Goal: Information Seeking & Learning: Find specific fact

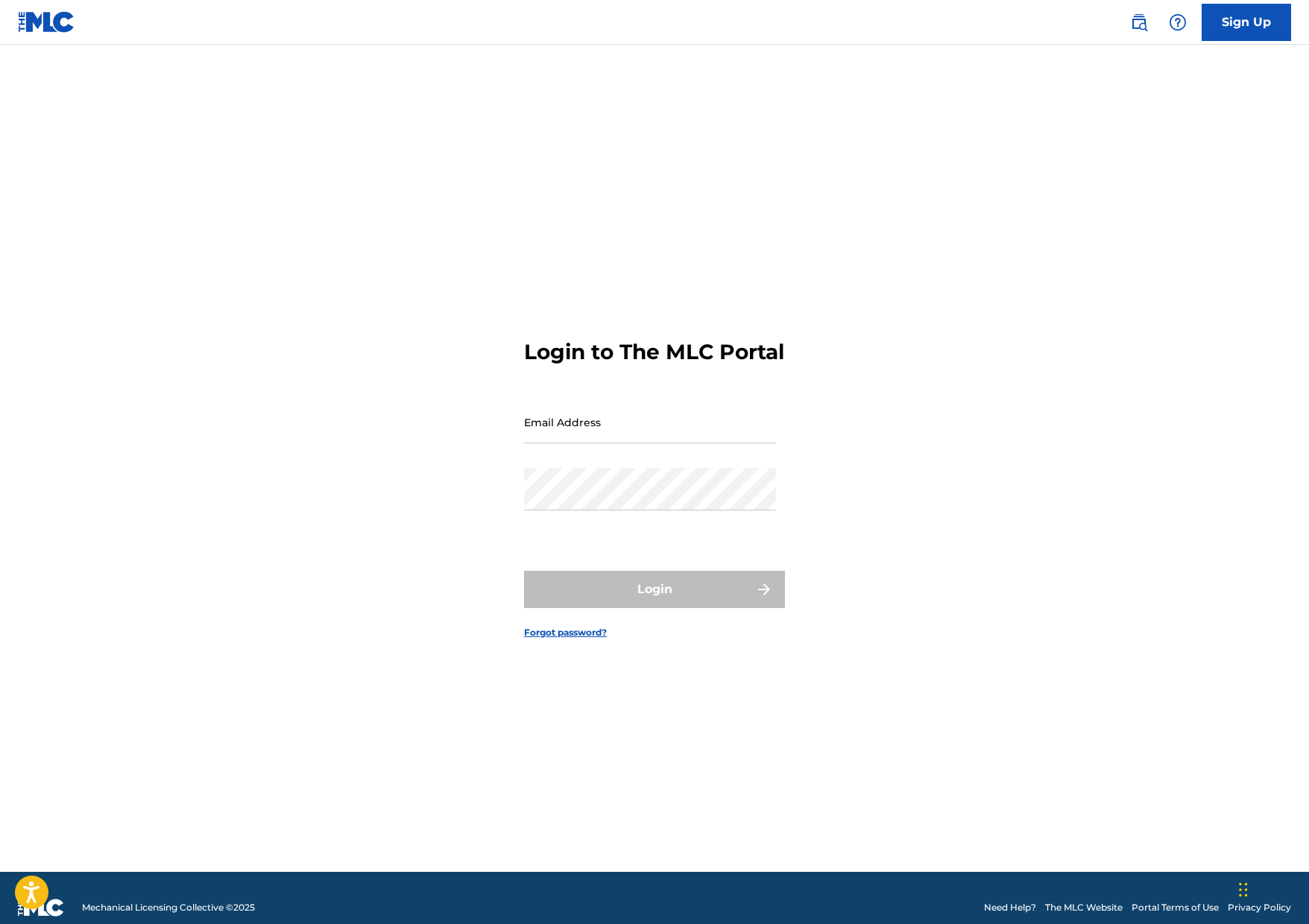
click at [654, 436] on input "Email Address" at bounding box center [650, 422] width 252 height 43
type input "[EMAIL_ADDRESS][DOMAIN_NAME]"
click at [650, 524] on div "Password" at bounding box center [650, 501] width 252 height 67
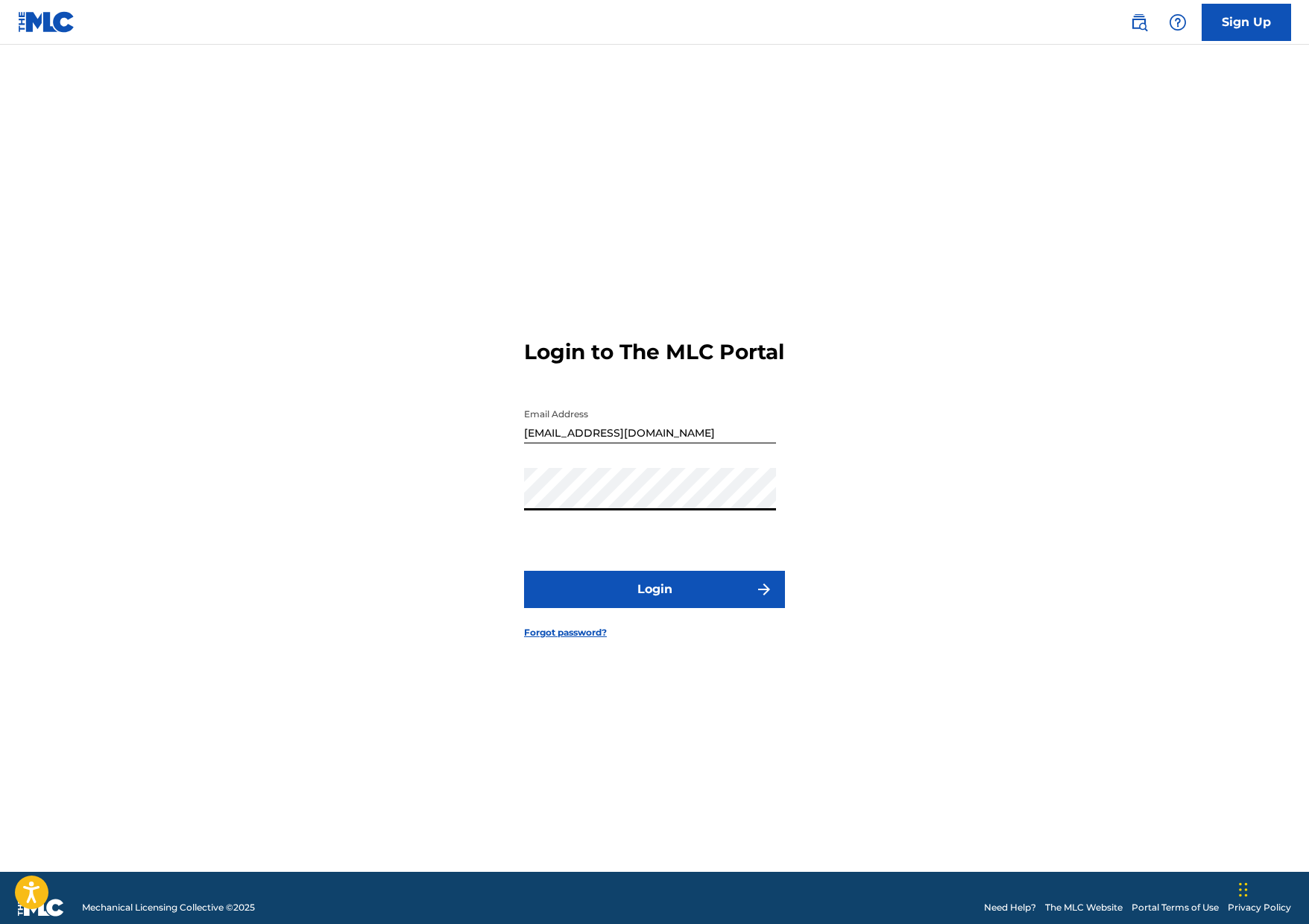
click at [649, 599] on button "Login" at bounding box center [654, 589] width 261 height 37
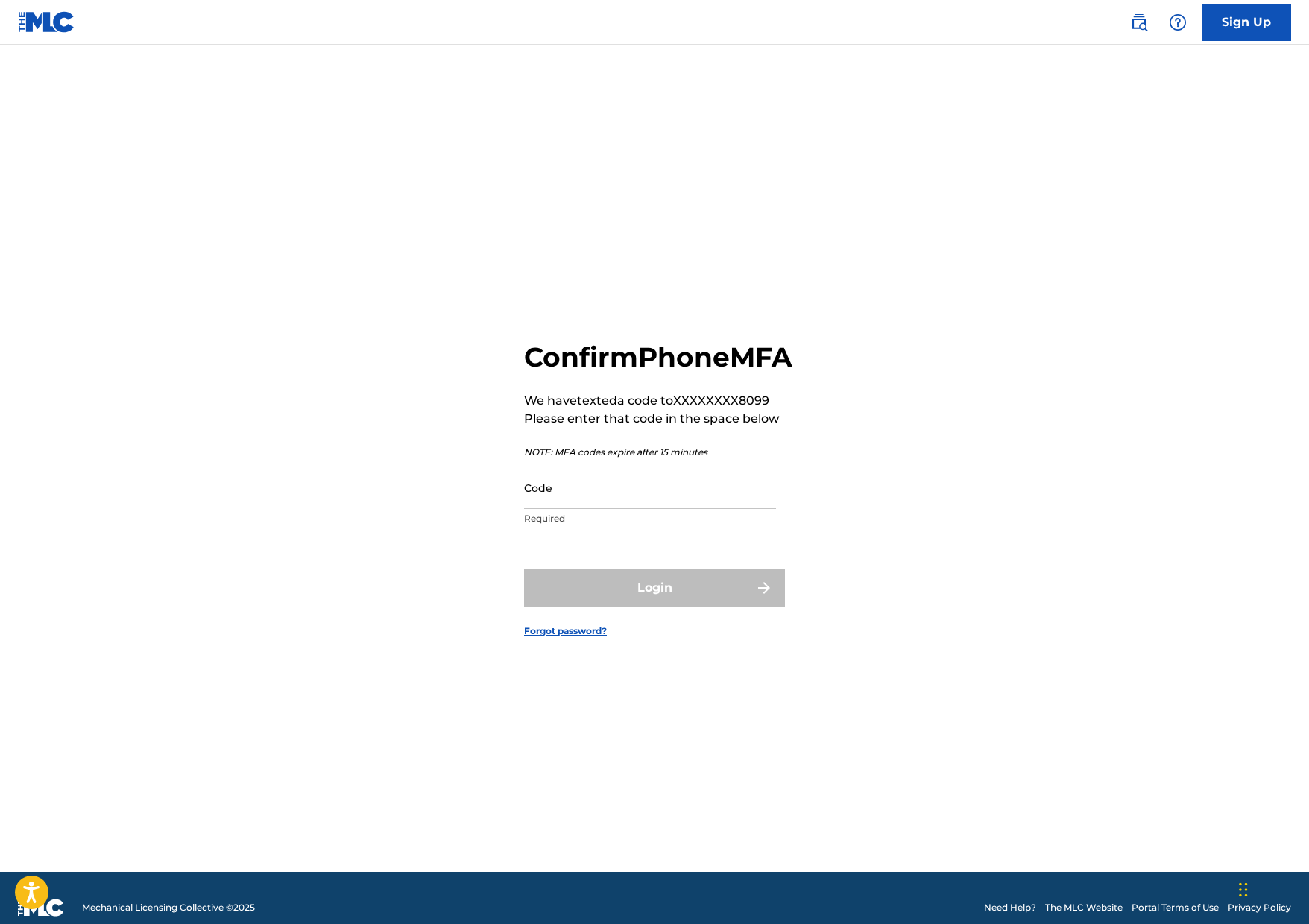
click at [583, 500] on input "Code" at bounding box center [650, 487] width 252 height 43
paste input "684195"
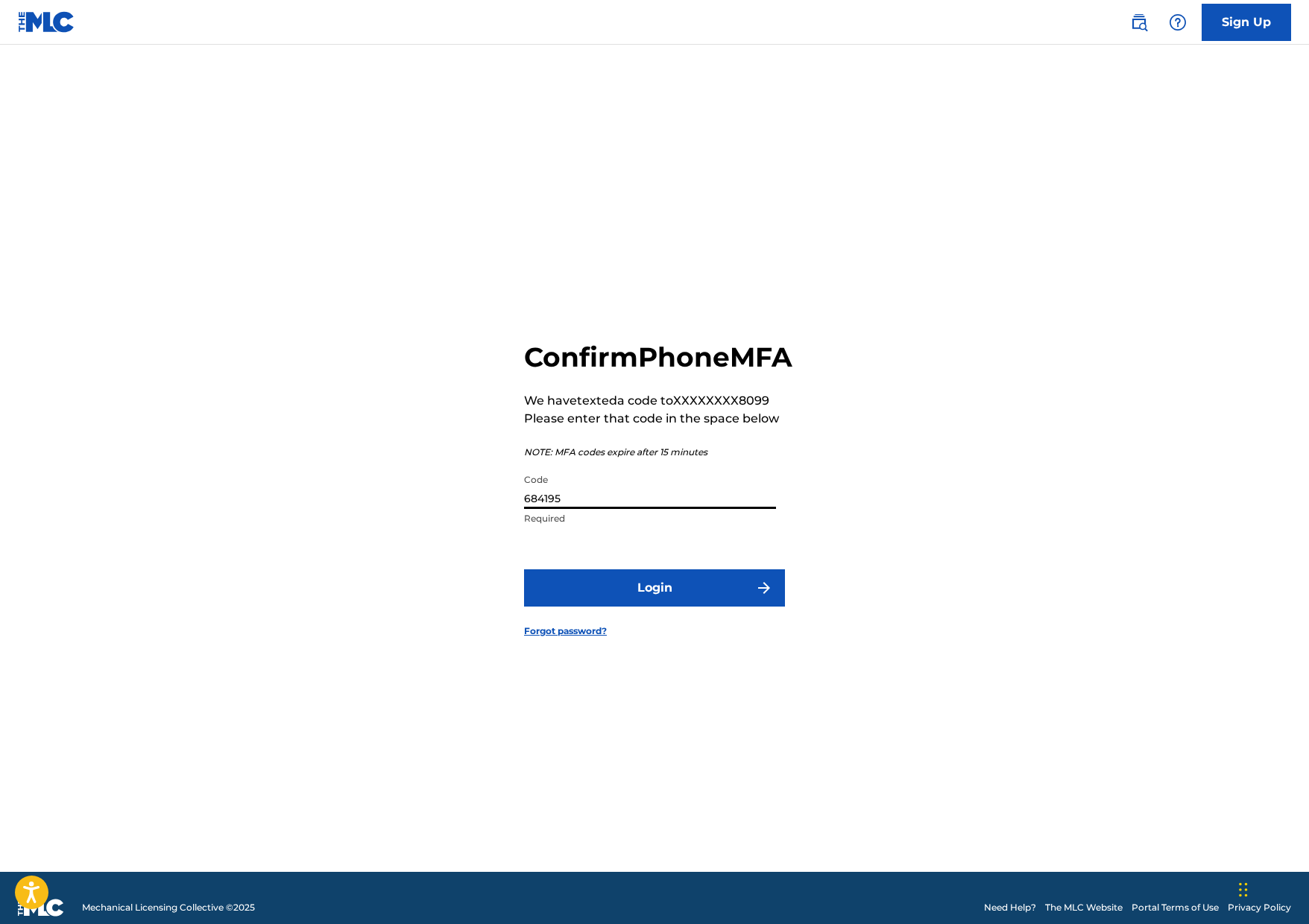
type input "684195"
click at [646, 606] on button "Login" at bounding box center [654, 588] width 261 height 37
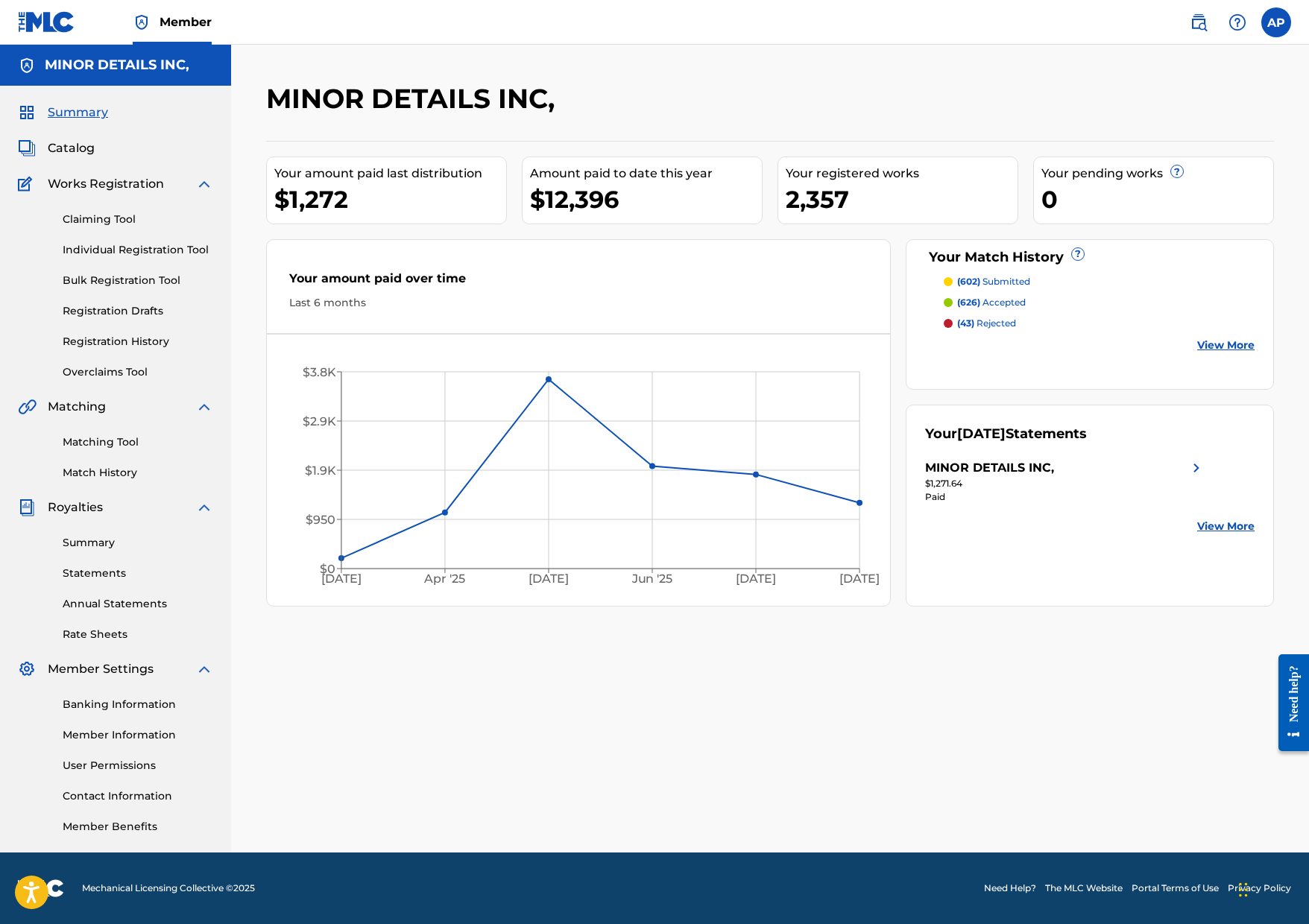
click at [92, 434] on div "Matching Tool Match History" at bounding box center [115, 449] width 196 height 65
click at [99, 444] on link "Matching Tool" at bounding box center [138, 442] width 150 height 16
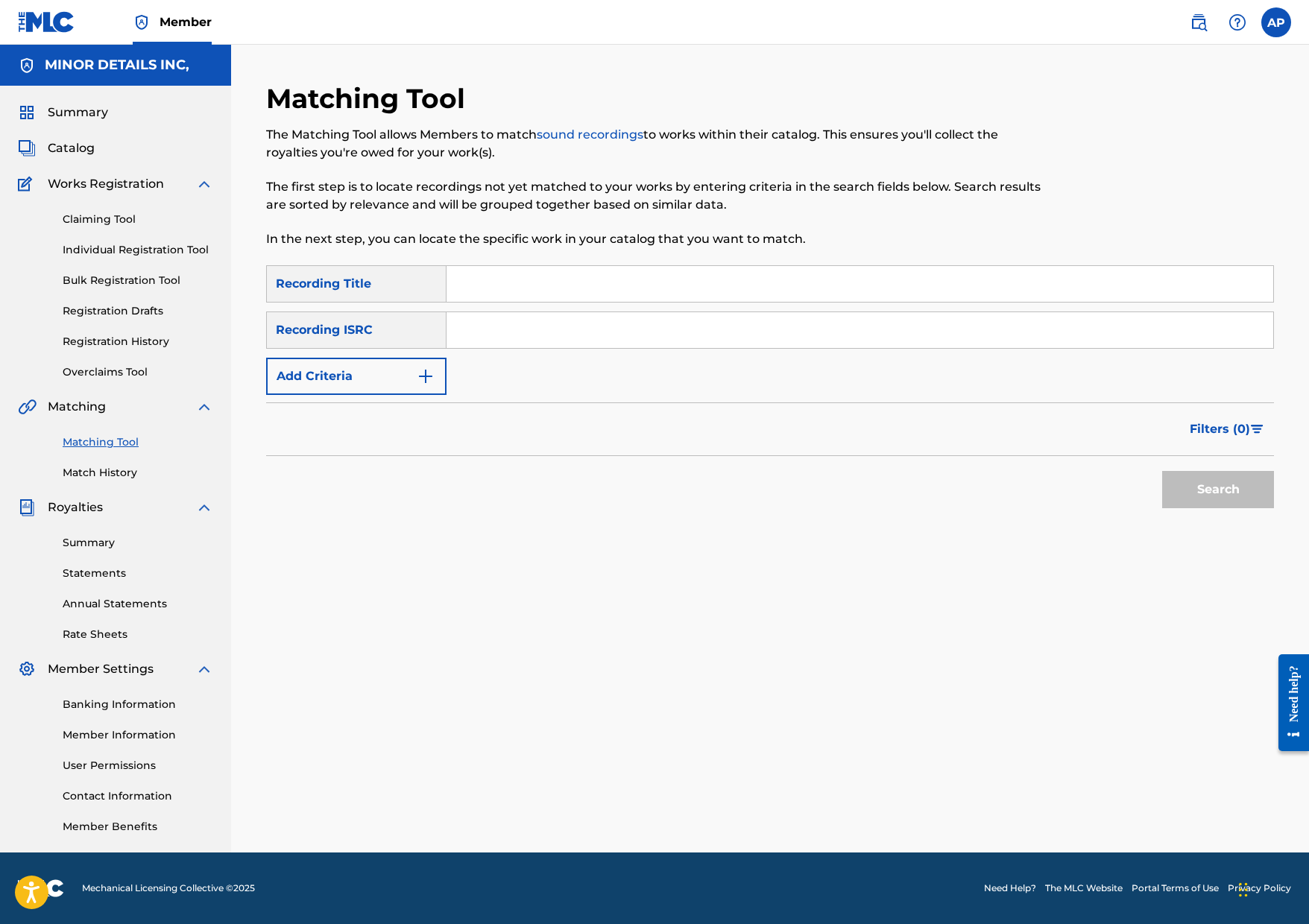
click at [397, 391] on button "Add Criteria" at bounding box center [356, 376] width 181 height 37
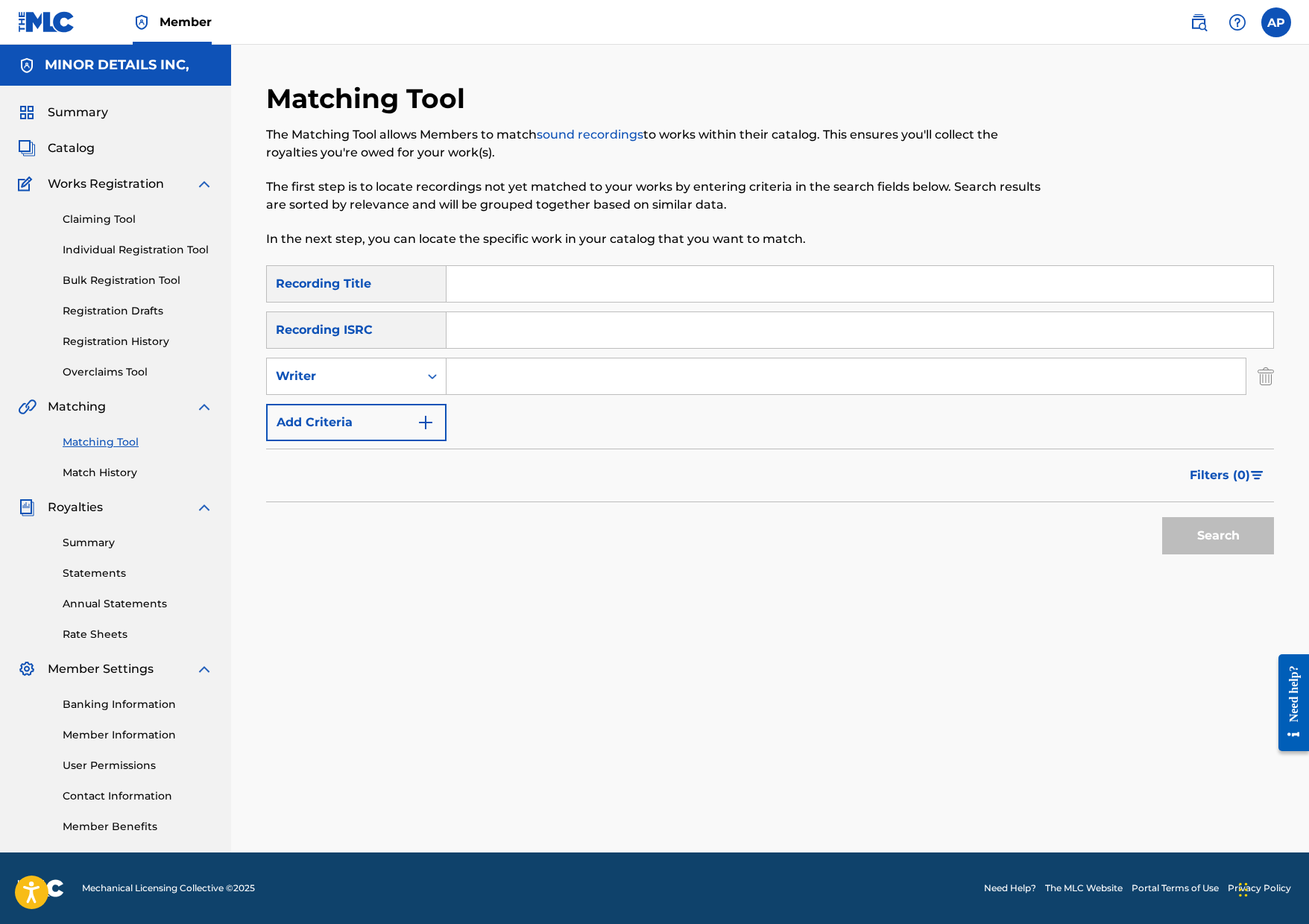
click at [506, 386] on input "Search Form" at bounding box center [846, 376] width 799 height 36
paste input "684195"
click at [603, 372] on input "684195" at bounding box center [846, 376] width 799 height 36
paste input "Kernel [PERSON_NAME]"
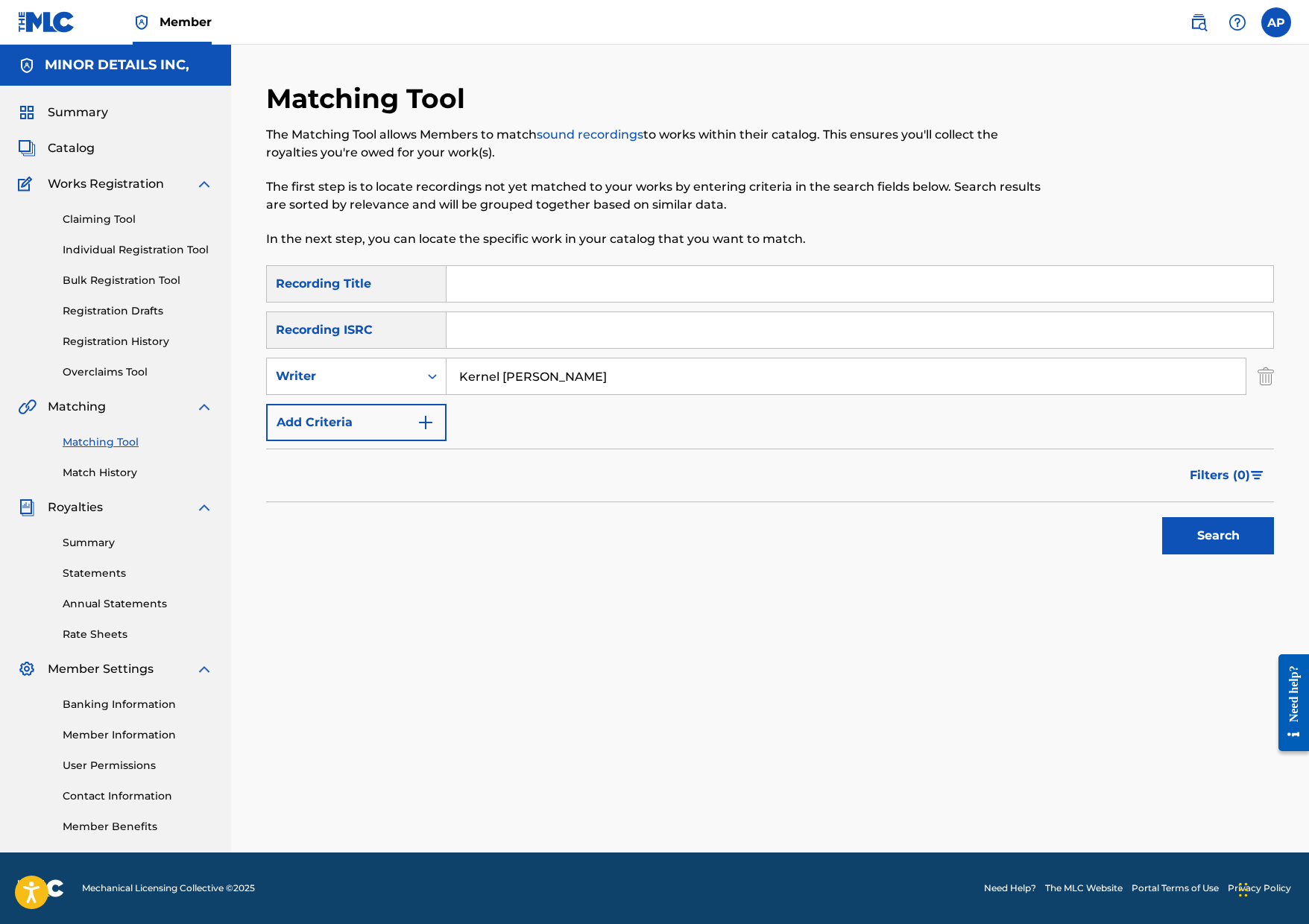
type input "Kernel [PERSON_NAME]"
click at [1162, 517] on button "Search" at bounding box center [1217, 536] width 112 height 37
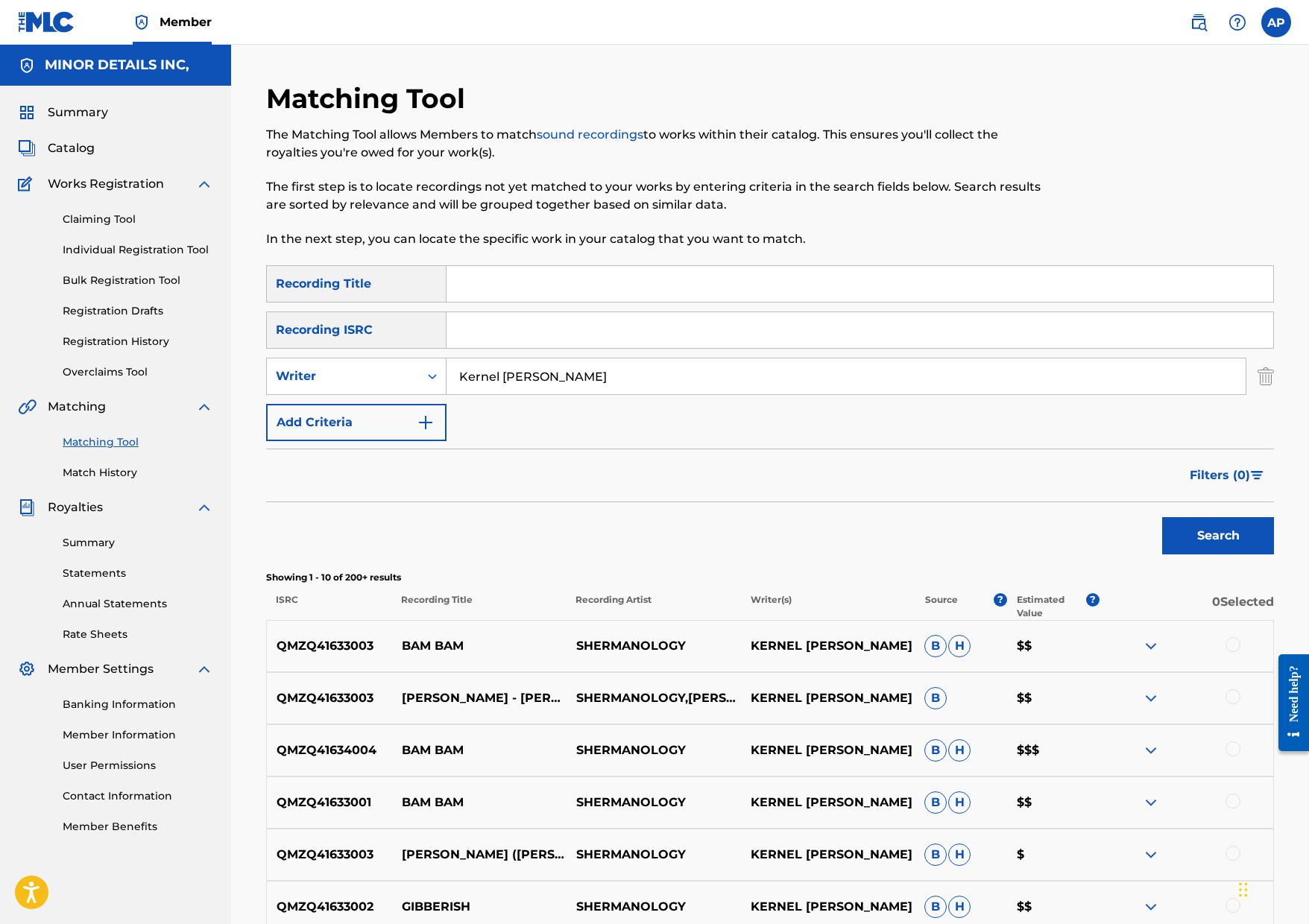
click at [1201, 19] on img at bounding box center [1198, 21] width 18 height 18
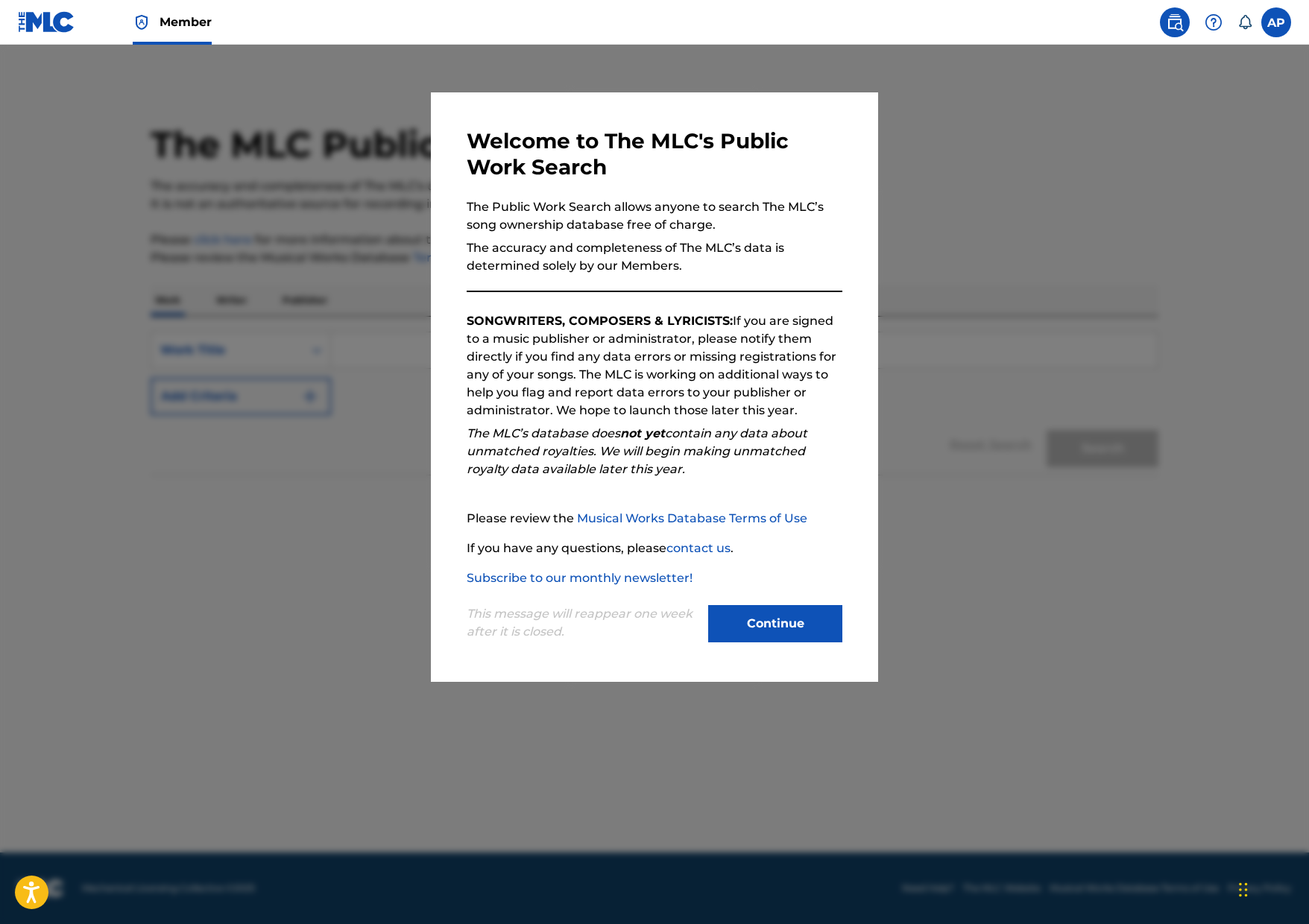
click at [739, 613] on button "Continue" at bounding box center [775, 624] width 134 height 37
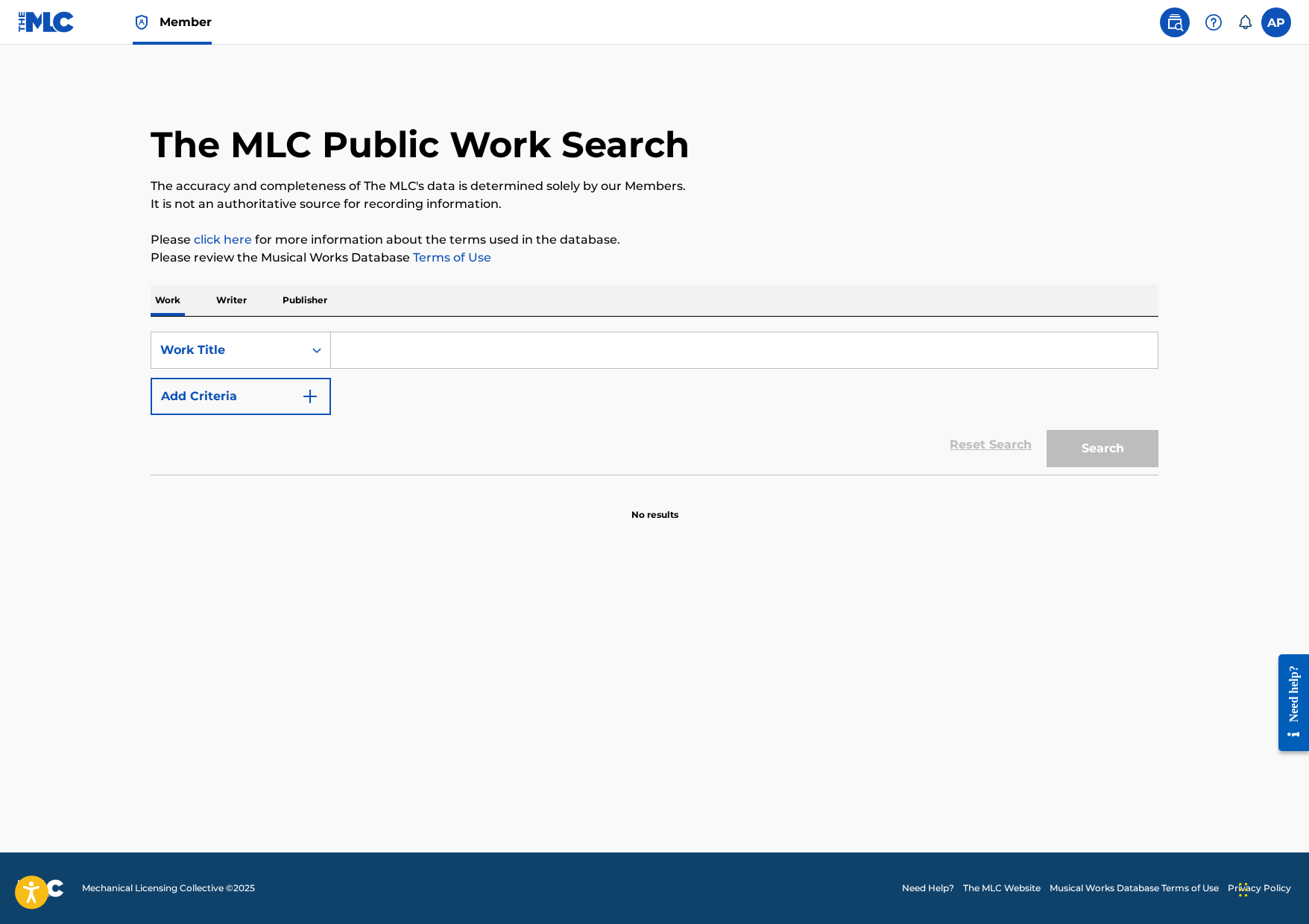
click at [229, 298] on p "Writer" at bounding box center [231, 300] width 40 height 32
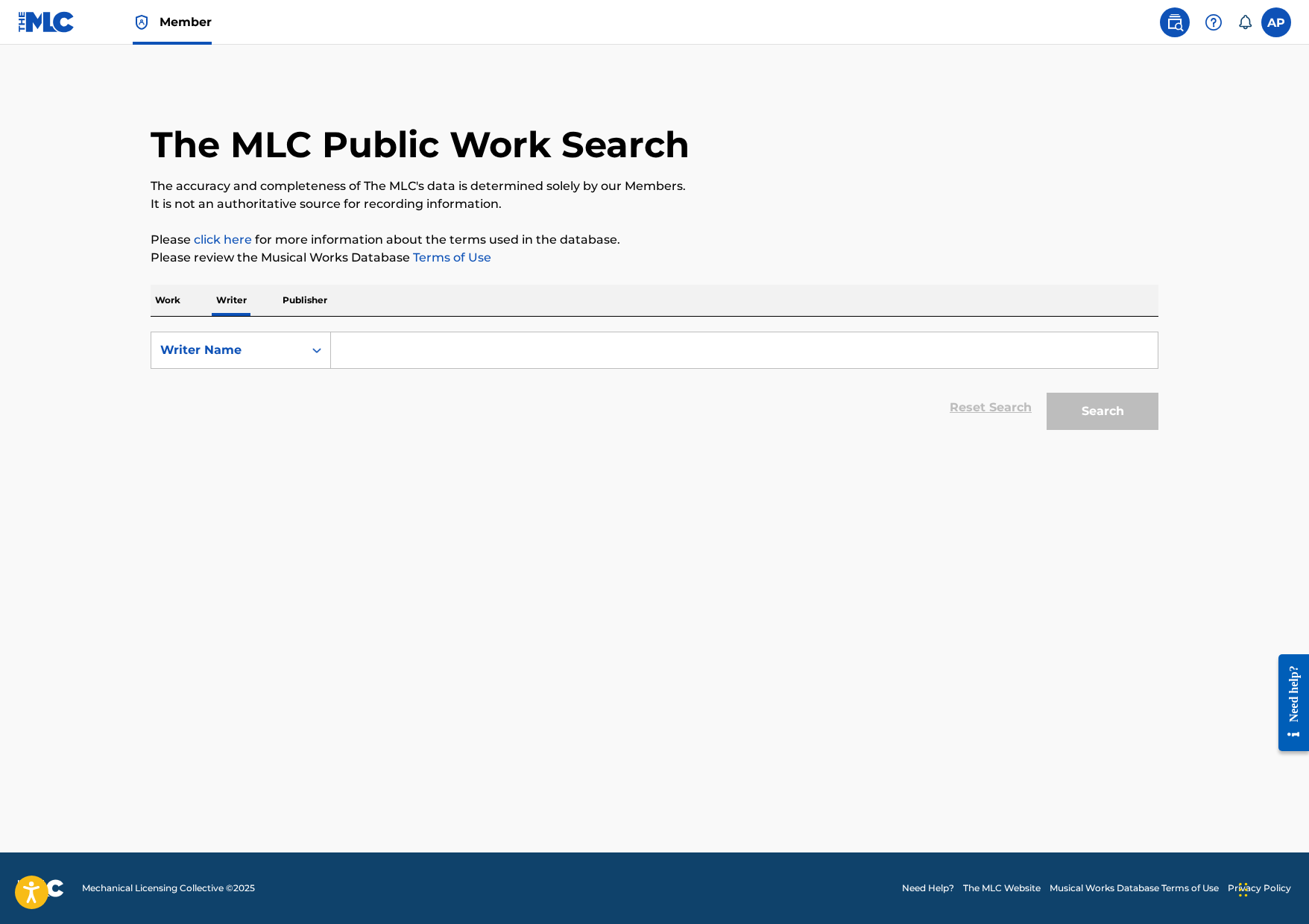
click at [406, 337] on input "Search Form" at bounding box center [743, 350] width 826 height 36
paste input "Kernel [PERSON_NAME]"
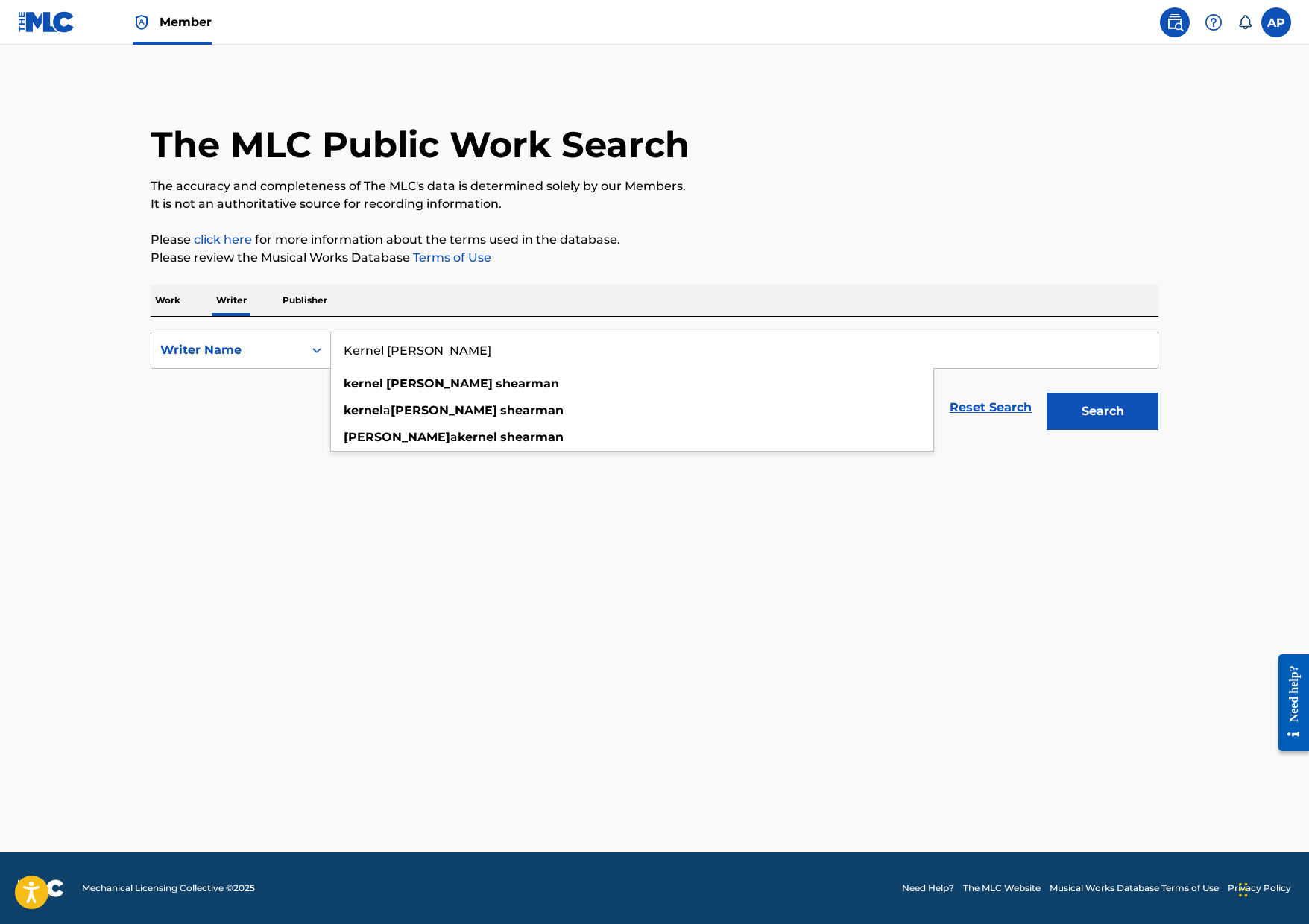
type input "Kernel [PERSON_NAME]"
click at [1130, 397] on button "Search" at bounding box center [1102, 411] width 112 height 37
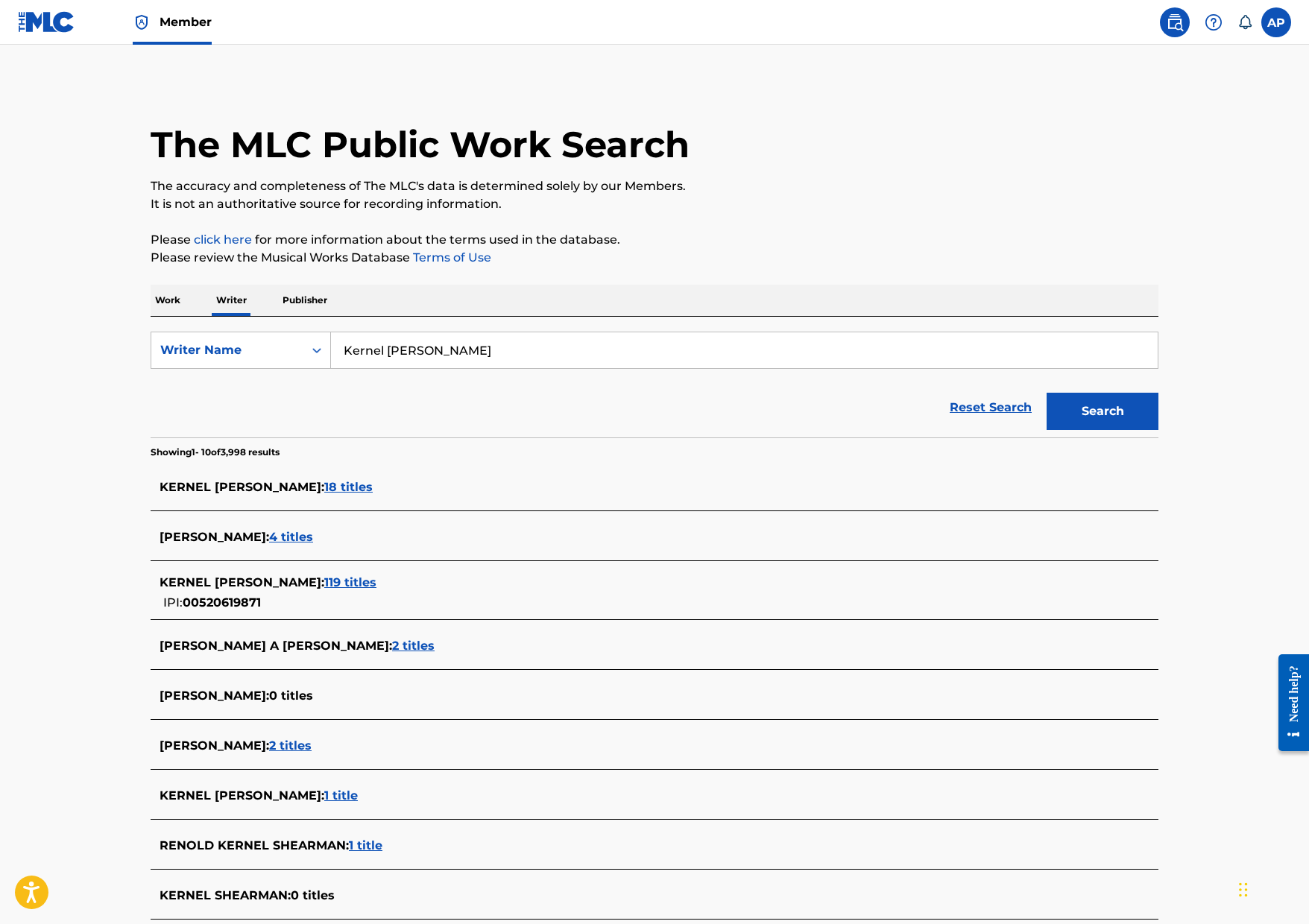
click at [360, 484] on span "18 titles" at bounding box center [349, 487] width 48 height 14
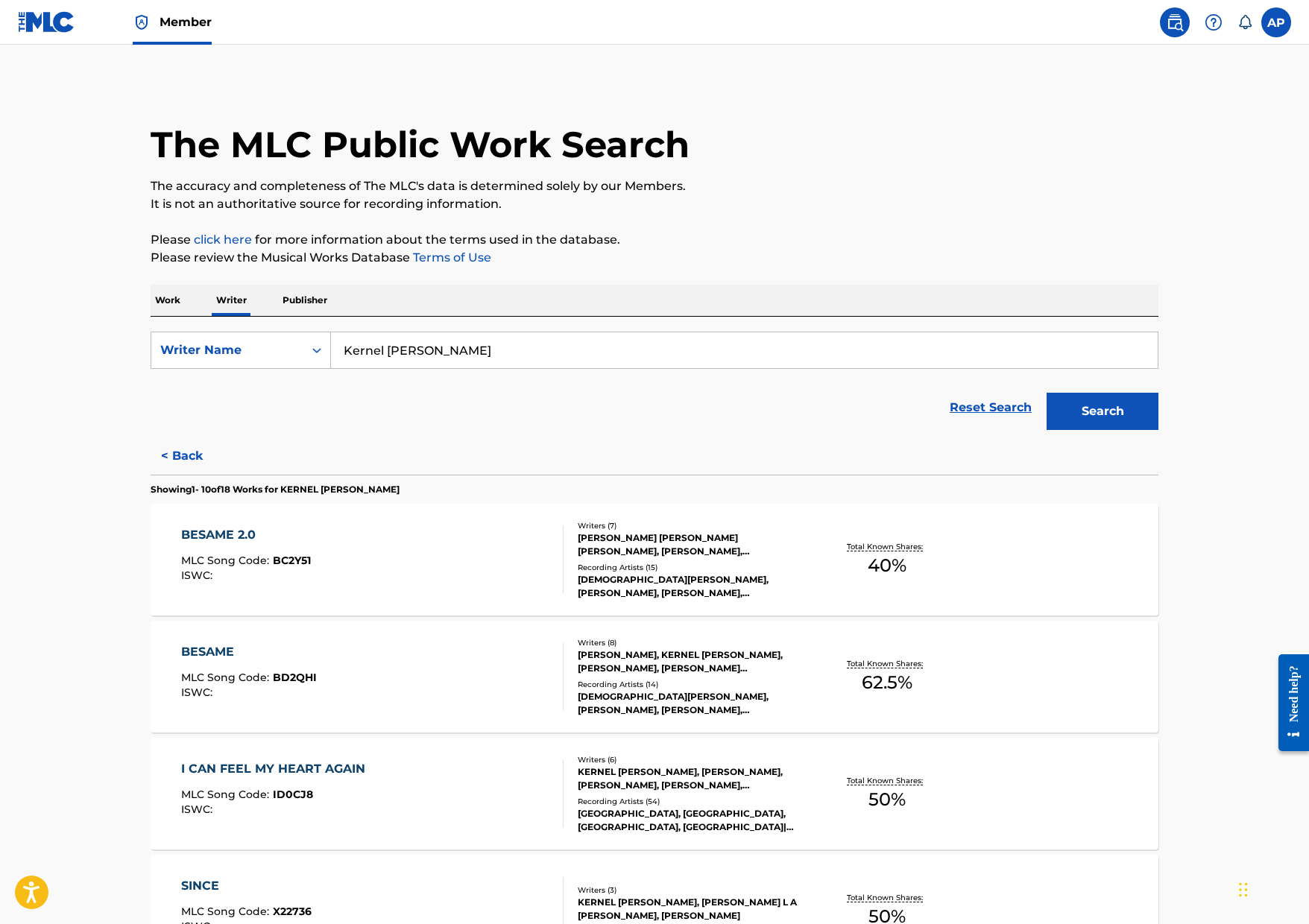
click at [515, 557] on div "BESAME 2.0 MLC Song Code : BC2Y51 ISWC :" at bounding box center [372, 560] width 383 height 67
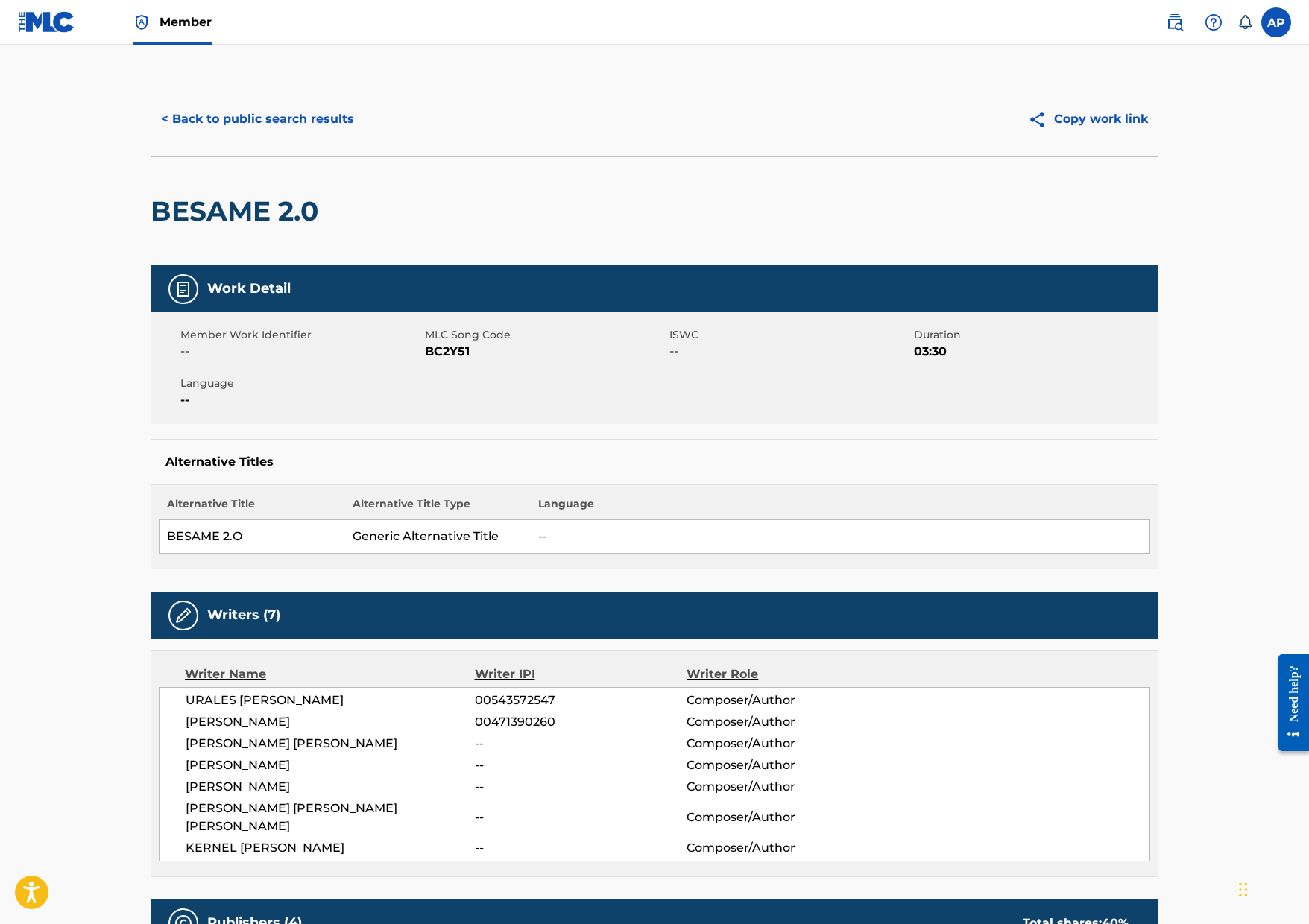
click at [286, 120] on button "< Back to public search results" at bounding box center [257, 120] width 214 height 37
